Goal: Task Accomplishment & Management: Use online tool/utility

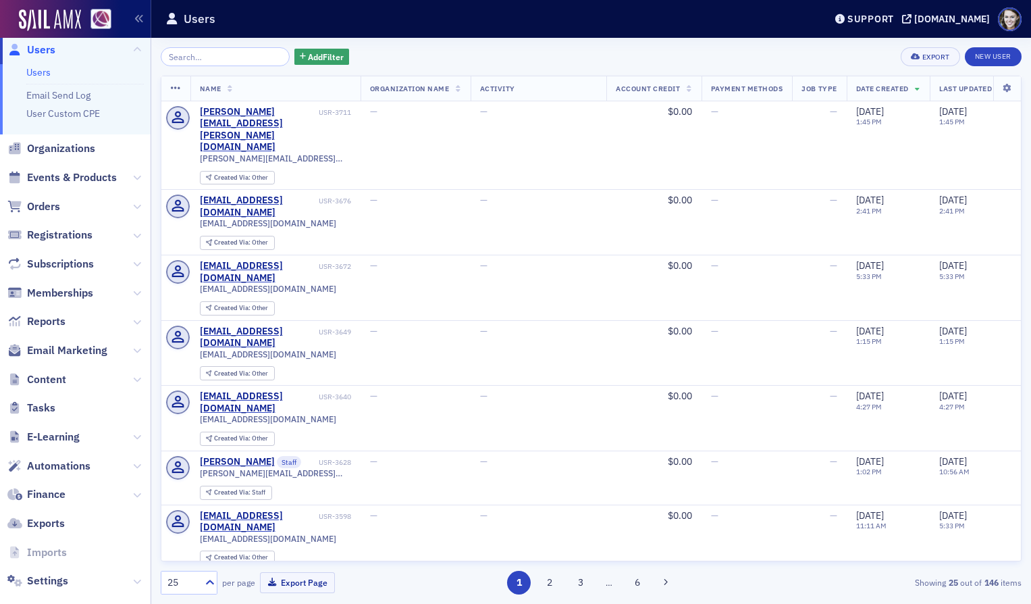
scroll to position [22, 0]
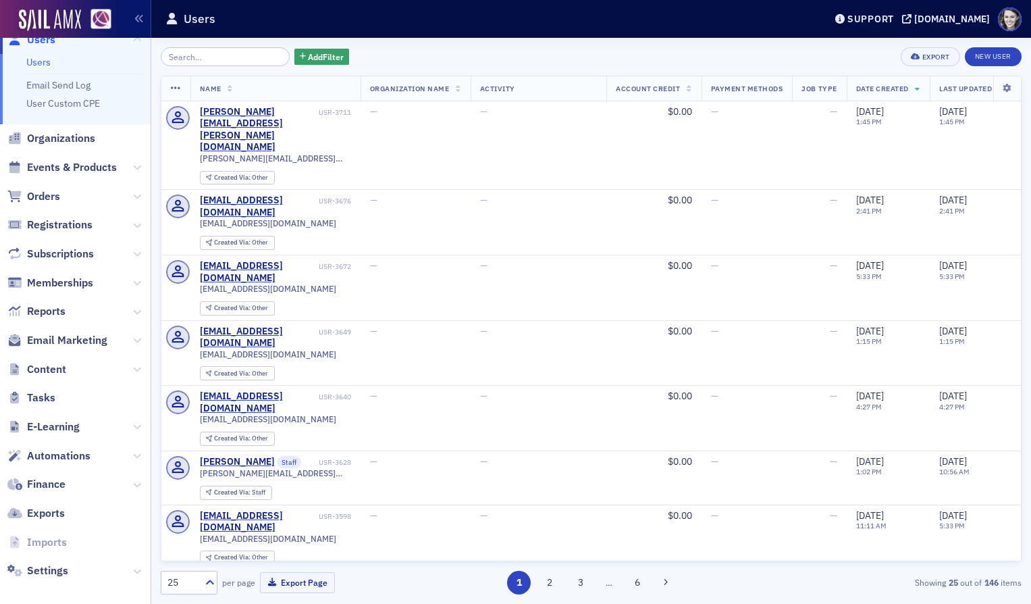
click at [47, 361] on span "Content" at bounding box center [75, 369] width 151 height 29
click at [49, 367] on span "Content" at bounding box center [46, 369] width 39 height 15
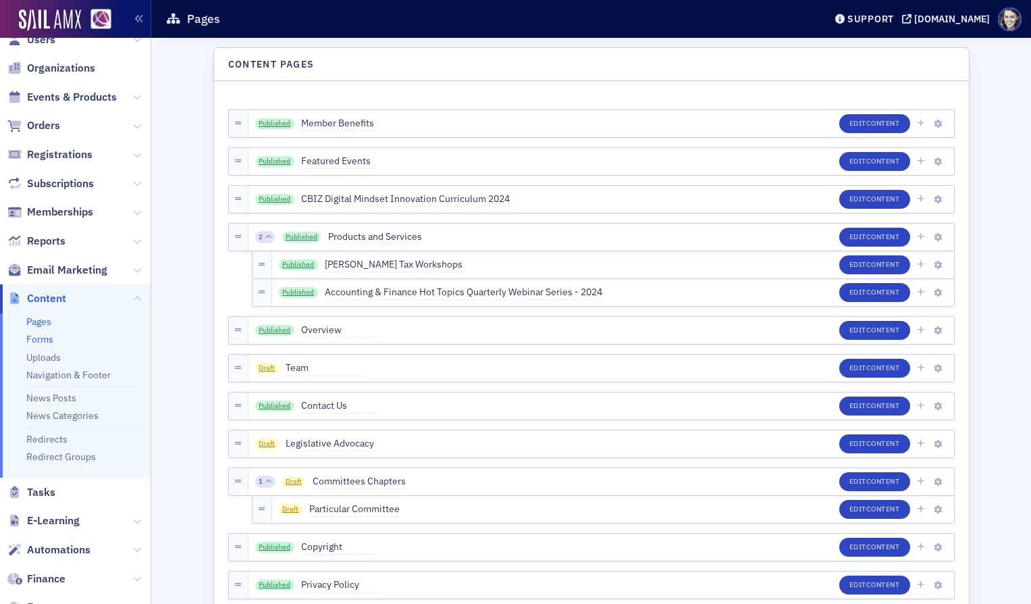
click at [45, 340] on link "Forms" at bounding box center [39, 339] width 27 height 12
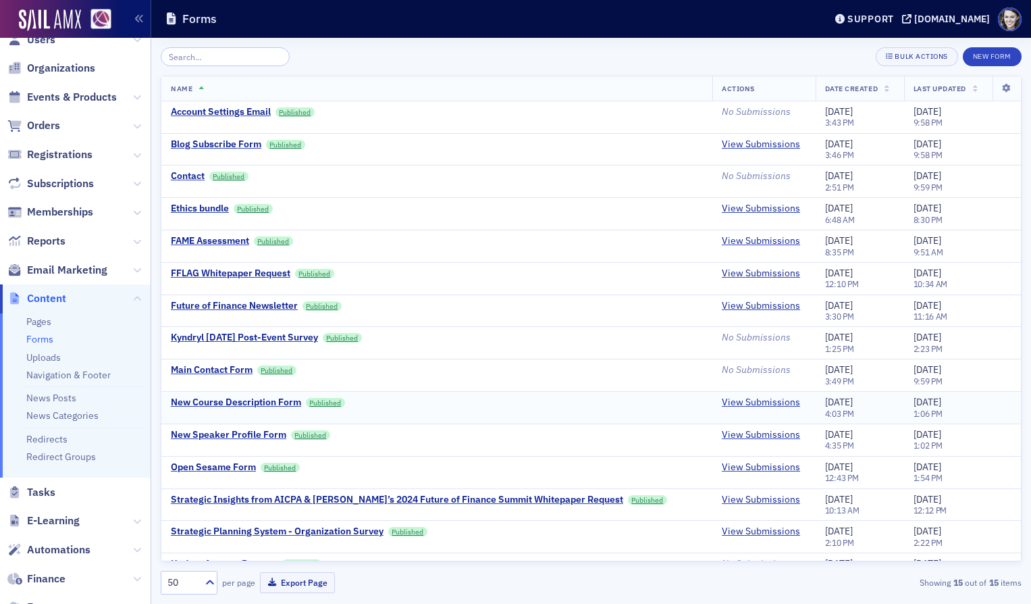
scroll to position [24, 0]
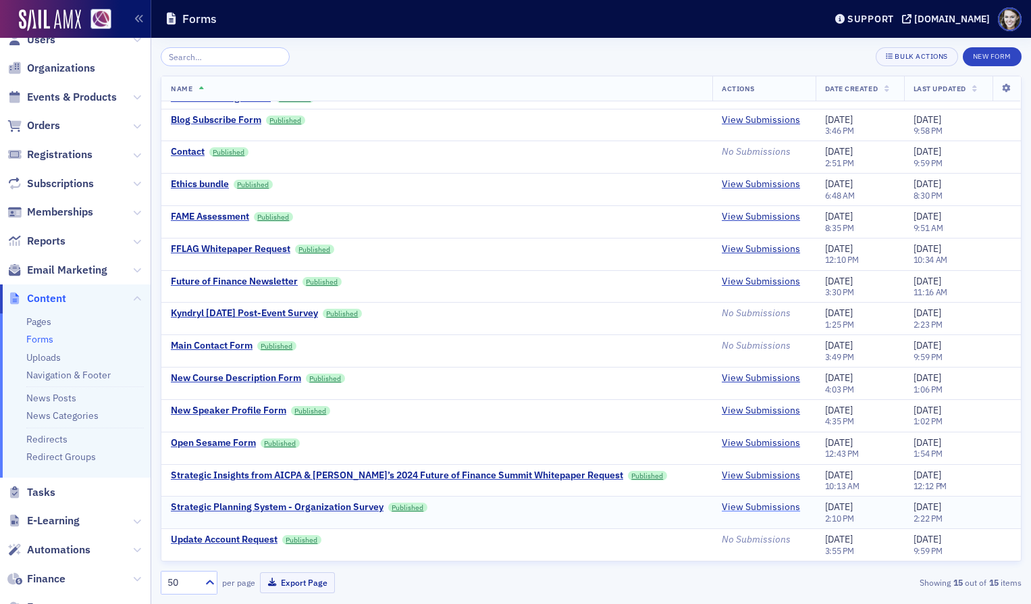
click at [750, 502] on link "View Submissions" at bounding box center [761, 507] width 78 height 12
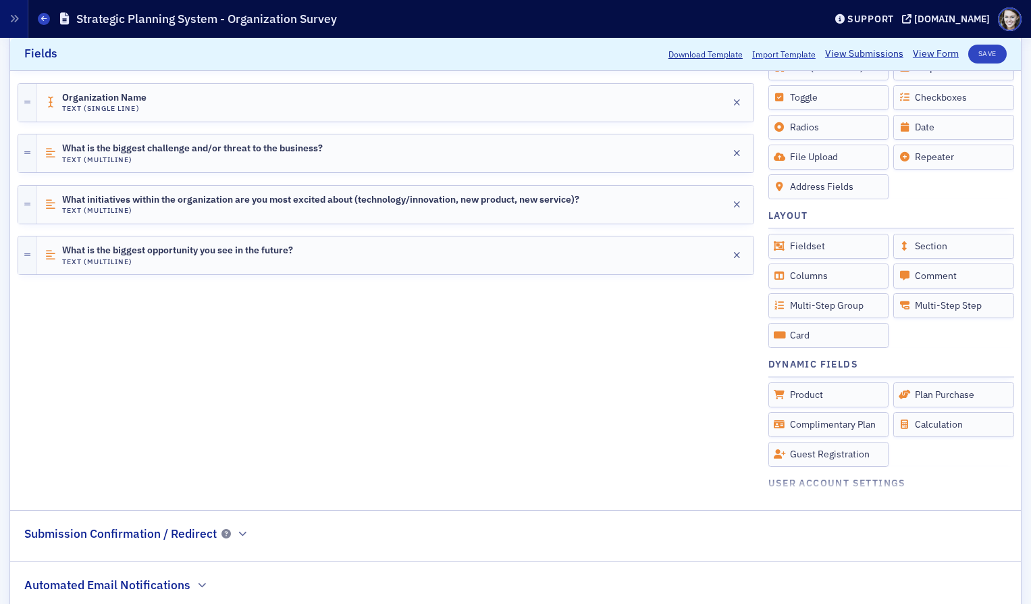
scroll to position [351, 0]
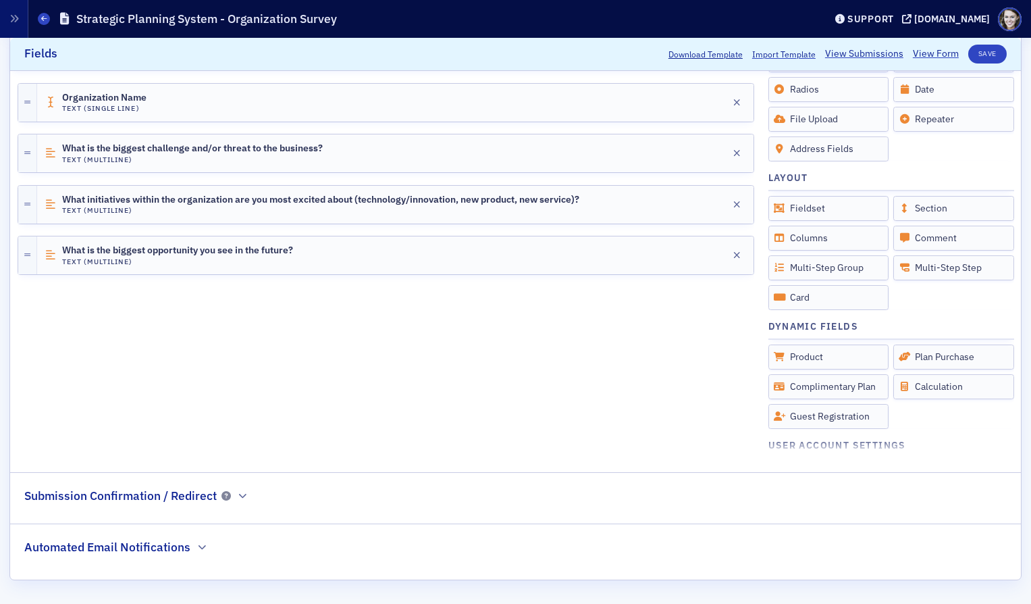
click at [196, 496] on h2 "Submission Confirmation / Redirect" at bounding box center [120, 496] width 192 height 18
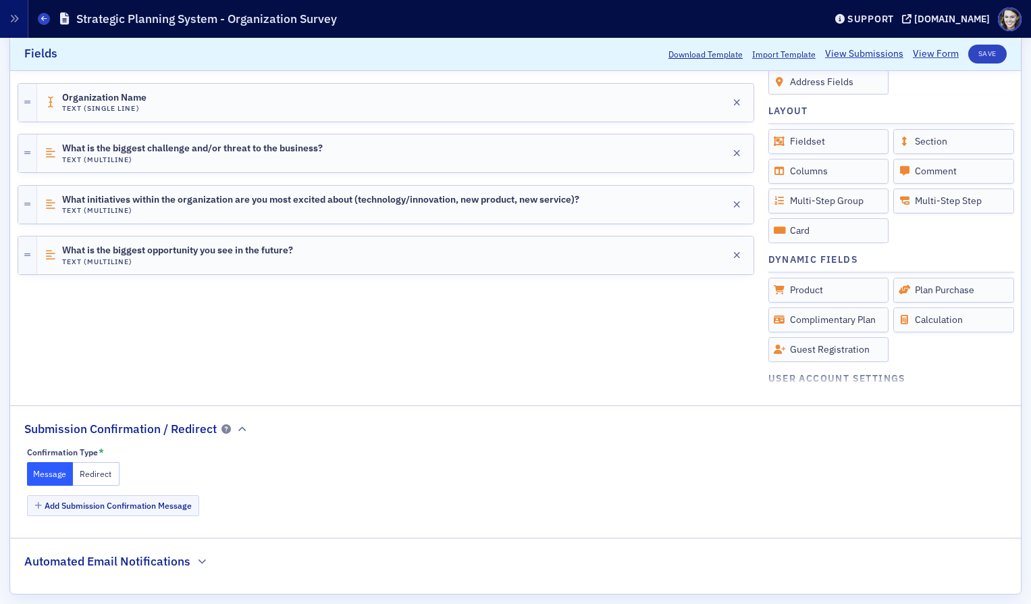
scroll to position [432, 0]
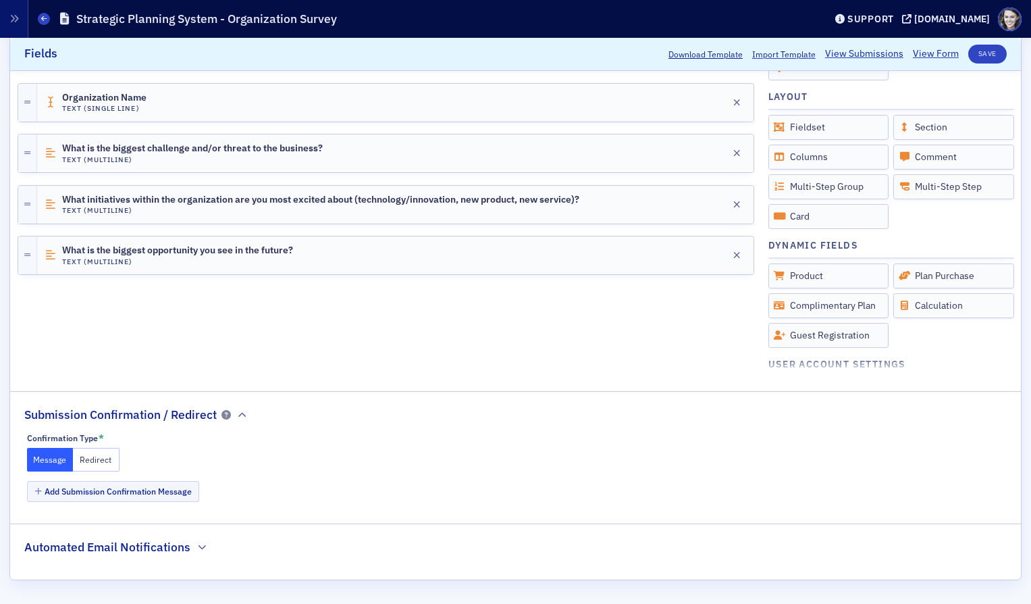
click at [186, 543] on h2 "Automated Email Notifications" at bounding box center [107, 547] width 166 height 18
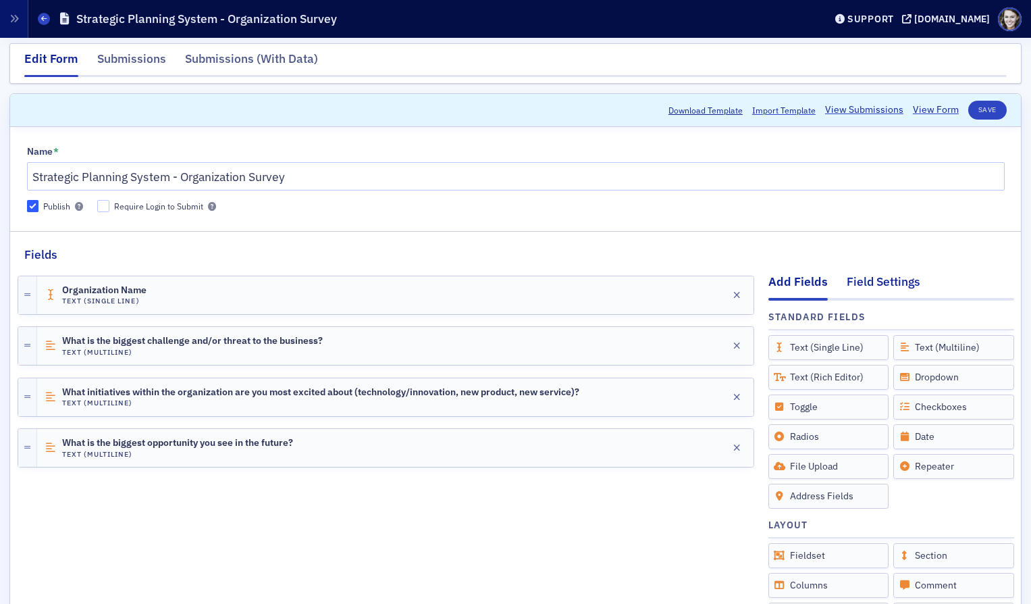
scroll to position [0, 0]
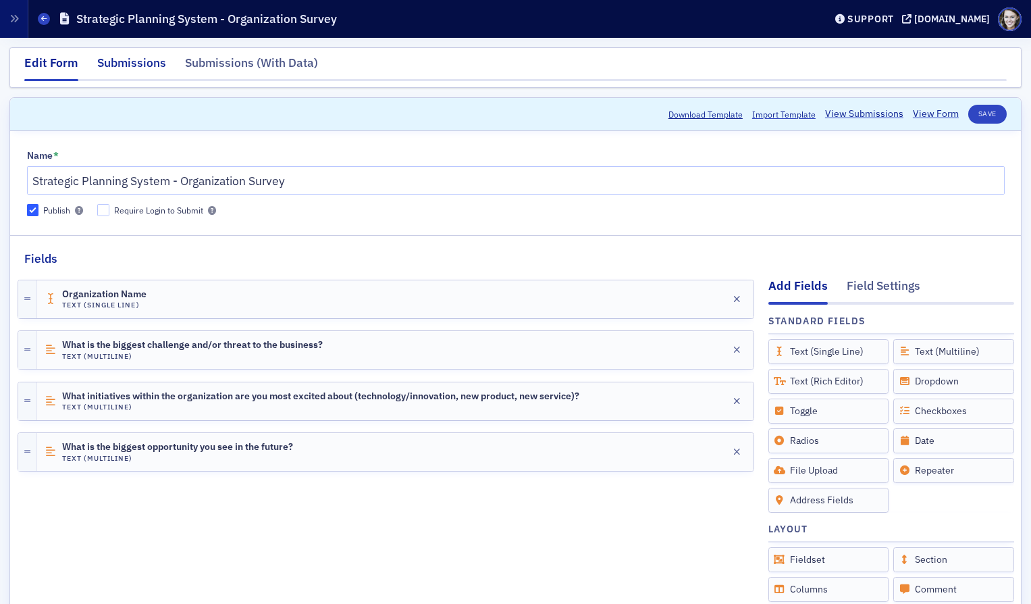
click at [132, 63] on div "Submissions" at bounding box center [131, 66] width 69 height 25
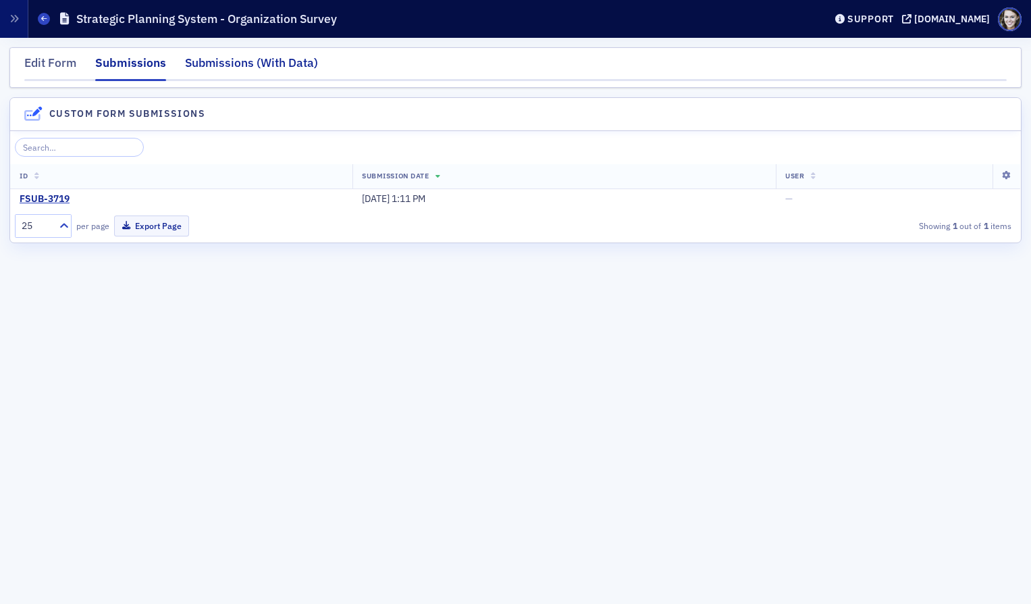
click at [260, 54] on div "Submissions (With Data)" at bounding box center [251, 66] width 133 height 25
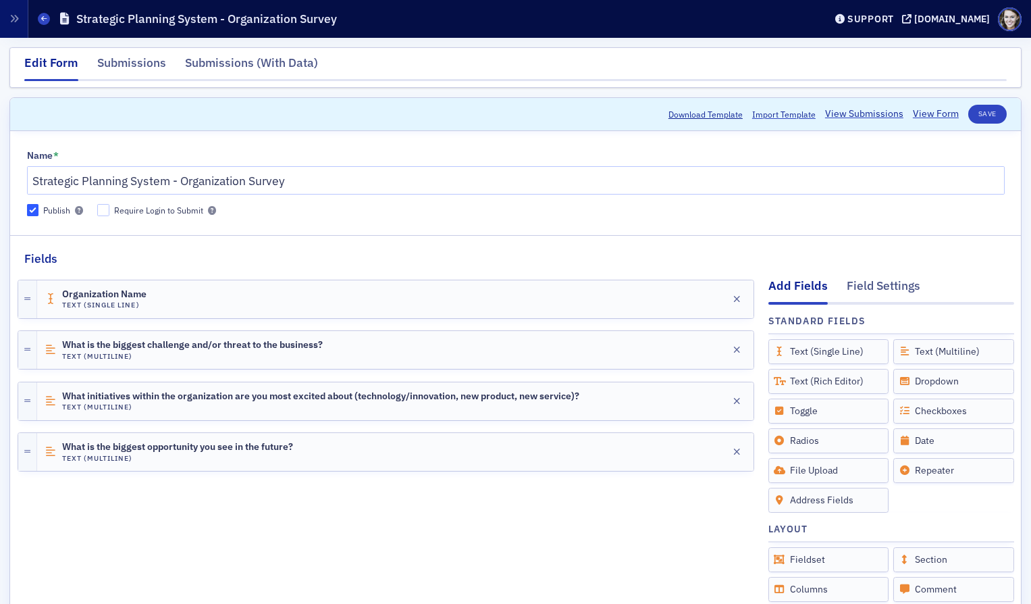
scroll to position [22, 0]
